Goal: Transaction & Acquisition: Purchase product/service

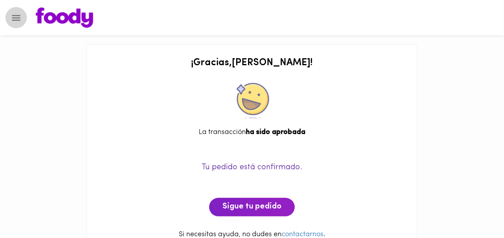
click at [10, 16] on button "Menu" at bounding box center [16, 18] width 22 height 22
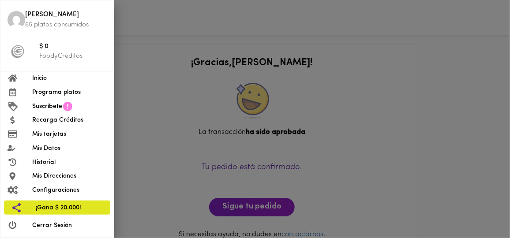
click at [44, 76] on span "Inicio" at bounding box center [69, 78] width 75 height 9
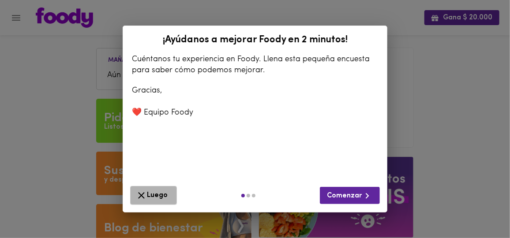
click at [151, 194] on span "Luego" at bounding box center [153, 195] width 35 height 11
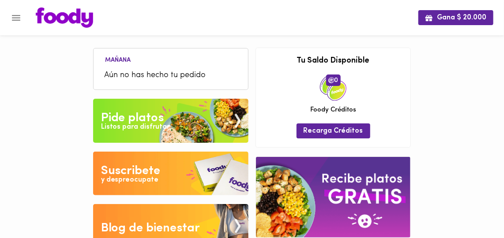
click at [136, 120] on div "Pide platos" at bounding box center [132, 118] width 63 height 18
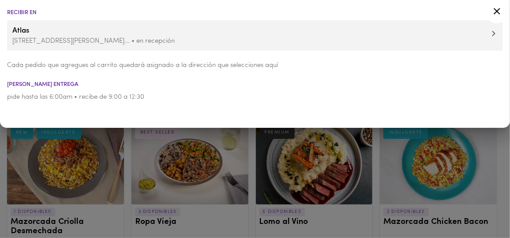
click at [497, 9] on icon at bounding box center [496, 11] width 11 height 11
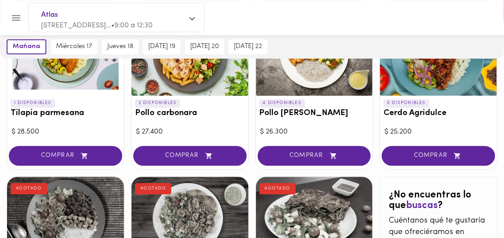
scroll to position [720, 0]
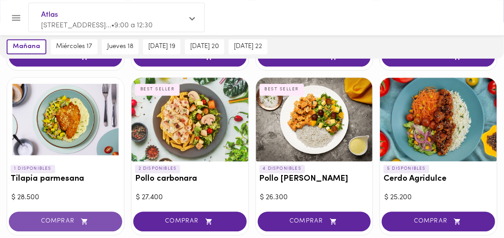
click at [40, 212] on button "COMPRAR" at bounding box center [65, 222] width 113 height 20
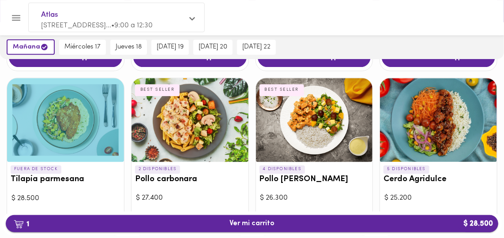
click at [254, 224] on span "1 Ver mi carrito $ 28.500" at bounding box center [251, 224] width 45 height 8
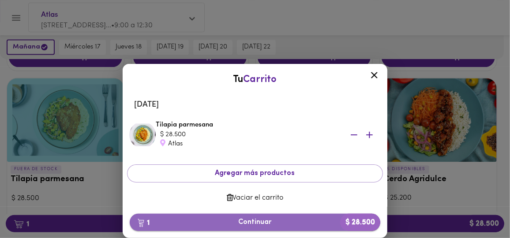
click at [249, 223] on span "1 Continuar $ 28.500" at bounding box center [255, 222] width 236 height 8
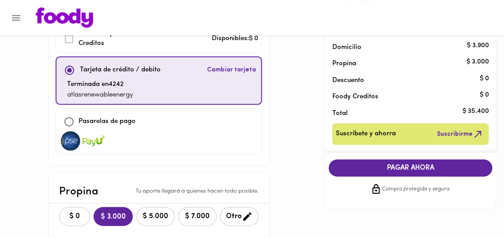
scroll to position [120, 0]
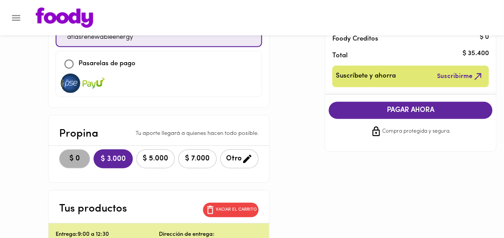
click at [65, 156] on span "$ 0" at bounding box center [74, 159] width 19 height 8
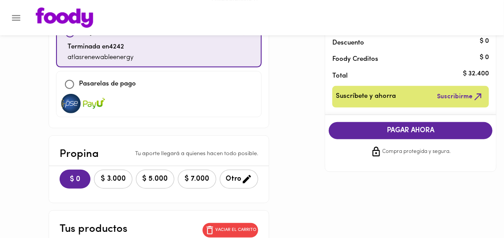
scroll to position [87, 0]
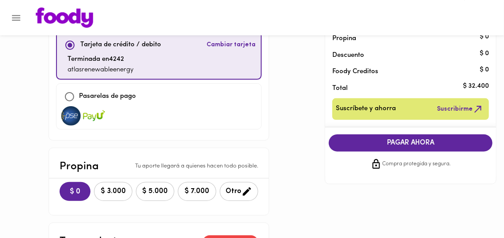
click at [407, 142] on span "PAGAR AHORA" at bounding box center [411, 143] width 146 height 8
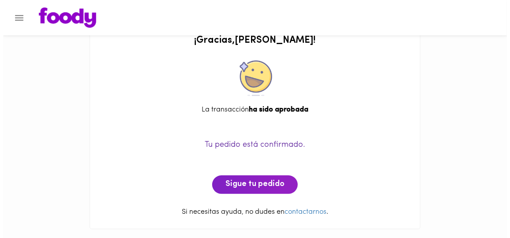
scroll to position [22, 0]
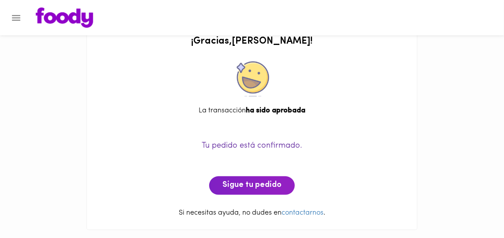
click at [19, 16] on icon "Menu" at bounding box center [16, 17] width 11 height 11
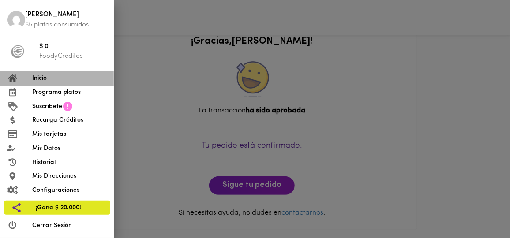
click at [42, 78] on span "Inicio" at bounding box center [69, 78] width 75 height 9
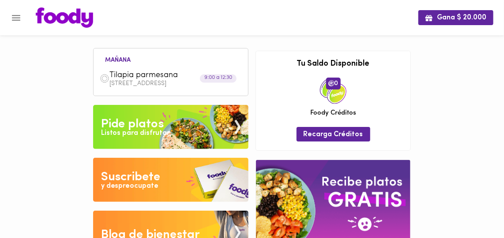
click at [127, 122] on div "Pide platos" at bounding box center [132, 125] width 63 height 18
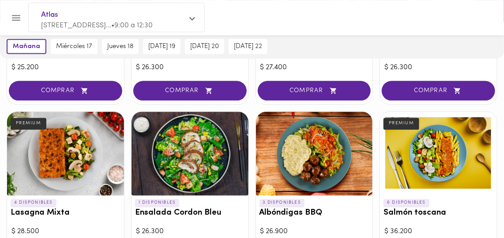
scroll to position [561, 0]
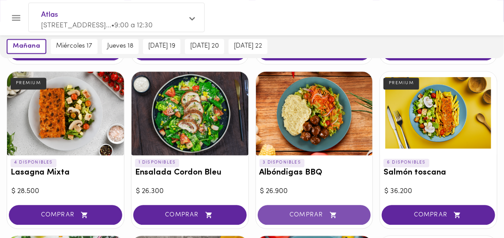
click at [296, 212] on span "COMPRAR" at bounding box center [314, 216] width 91 height 8
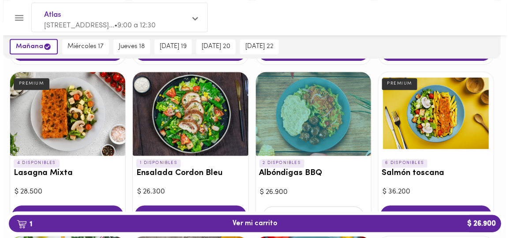
scroll to position [562, 0]
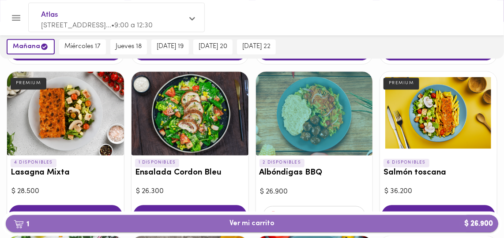
click at [250, 222] on span "1 Ver mi carrito $ 26.900" at bounding box center [251, 224] width 45 height 8
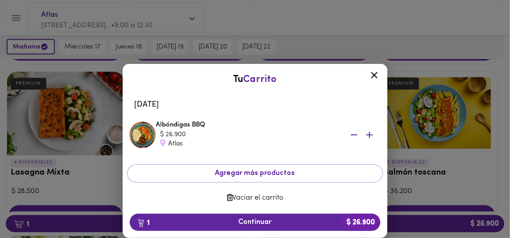
click at [239, 197] on span "Vaciar el carrito" at bounding box center [255, 198] width 242 height 8
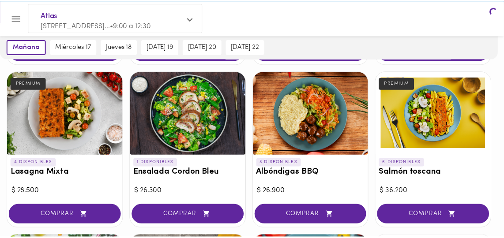
scroll to position [561, 0]
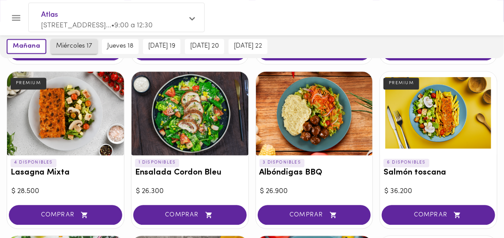
click at [75, 43] on span "miércoles 17" at bounding box center [74, 47] width 36 height 8
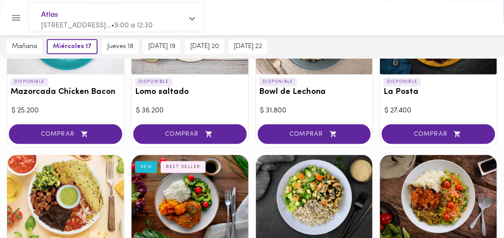
scroll to position [361, 0]
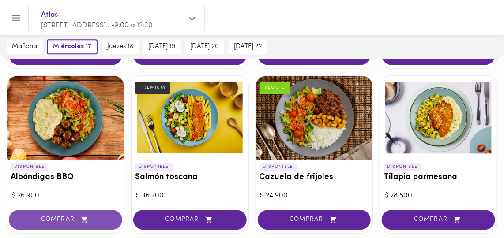
click at [48, 216] on span "COMPRAR" at bounding box center [65, 220] width 91 height 8
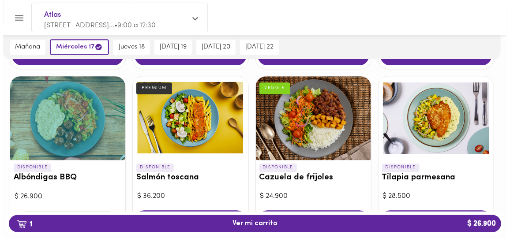
scroll to position [722, 0]
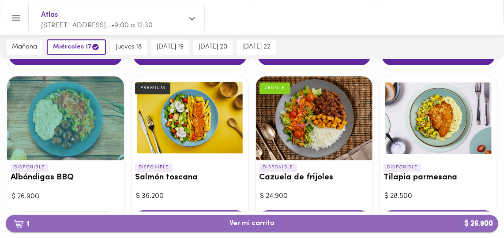
click at [255, 222] on span "1 Ver mi carrito $ 26.900" at bounding box center [251, 224] width 45 height 8
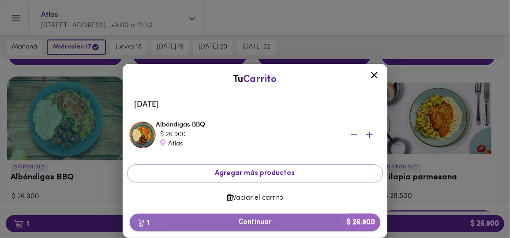
click at [264, 222] on span "1 Continuar $ 26.900" at bounding box center [255, 222] width 236 height 8
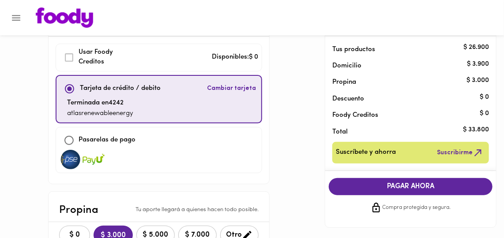
scroll to position [80, 0]
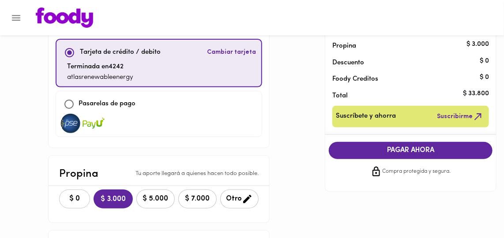
click at [65, 195] on span "$ 0" at bounding box center [74, 199] width 19 height 8
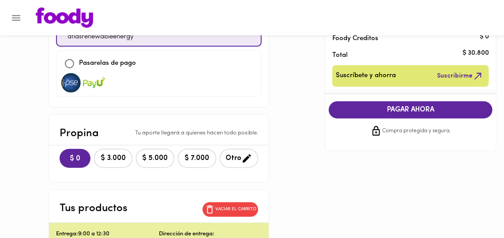
scroll to position [160, 0]
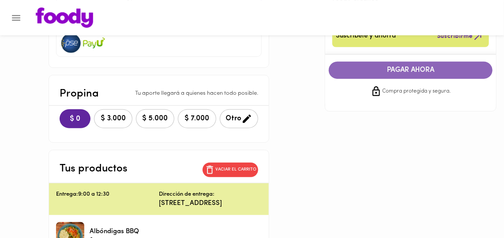
click at [407, 68] on span "PAGAR AHORA" at bounding box center [411, 70] width 146 height 8
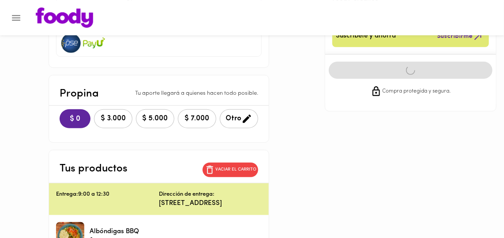
scroll to position [22, 0]
